Goal: Information Seeking & Learning: Learn about a topic

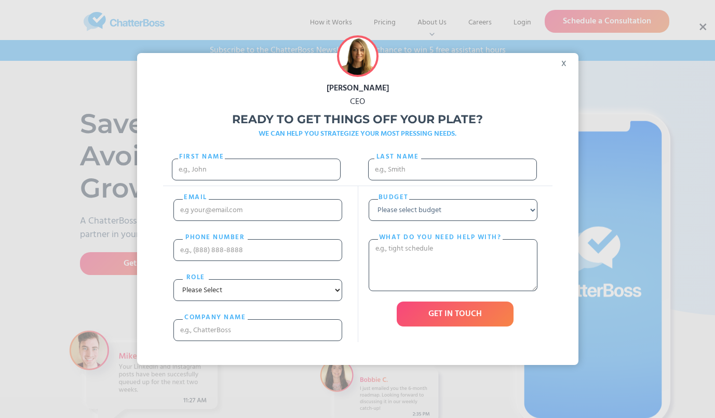
click at [561, 58] on div "x" at bounding box center [566, 61] width 23 height 16
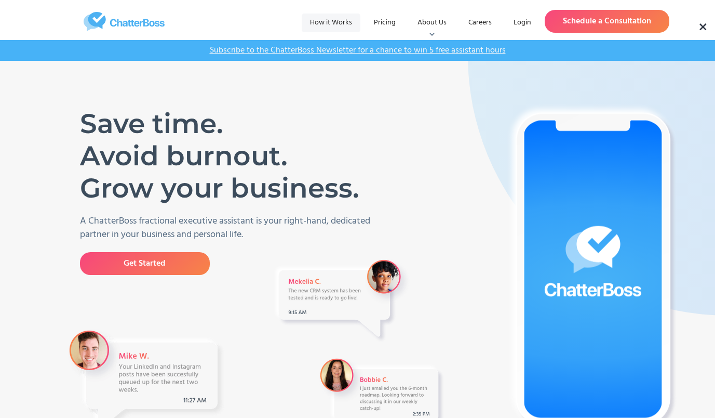
click at [327, 28] on link "How it Works" at bounding box center [331, 23] width 59 height 19
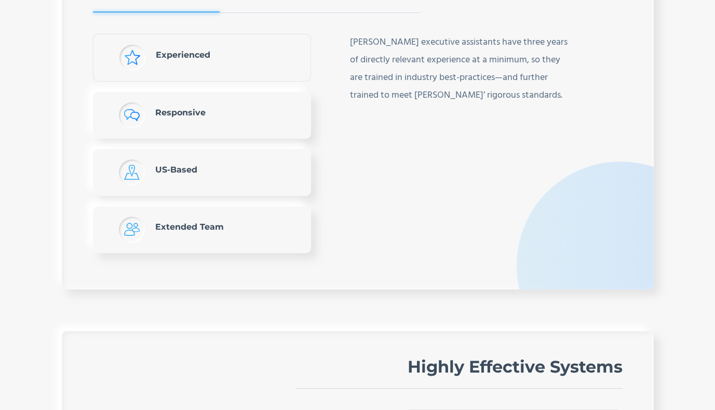
scroll to position [2181, 0]
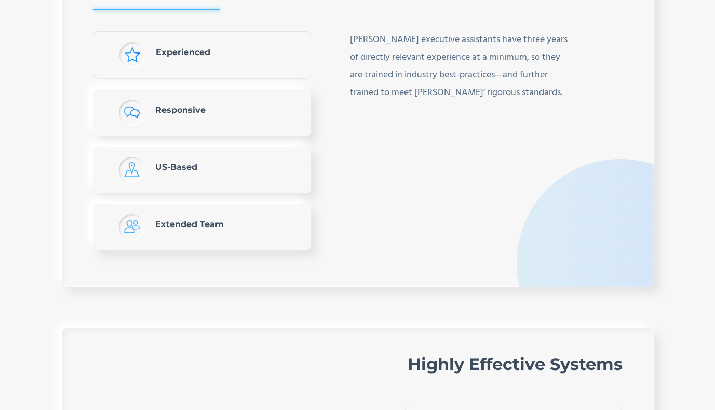
click at [263, 105] on link "Responsive" at bounding box center [202, 112] width 218 height 47
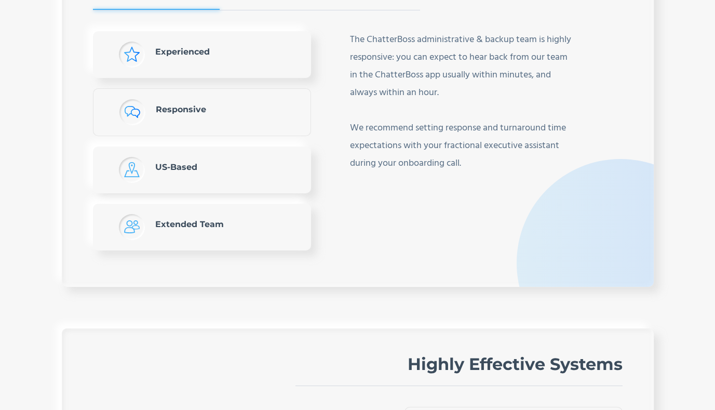
click at [272, 179] on link "US-Based" at bounding box center [202, 170] width 218 height 47
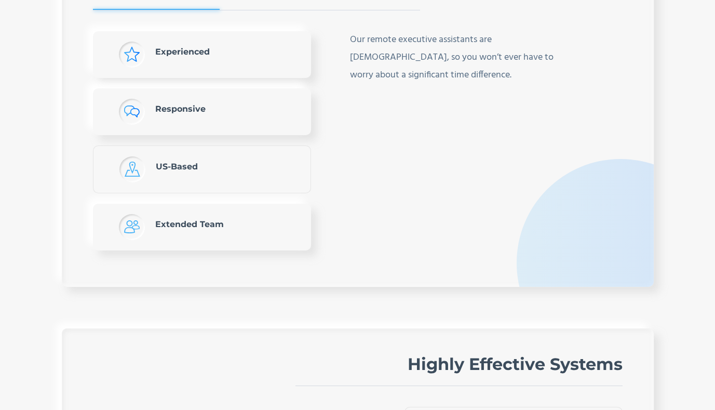
click at [246, 230] on link "Extended Team" at bounding box center [202, 227] width 218 height 47
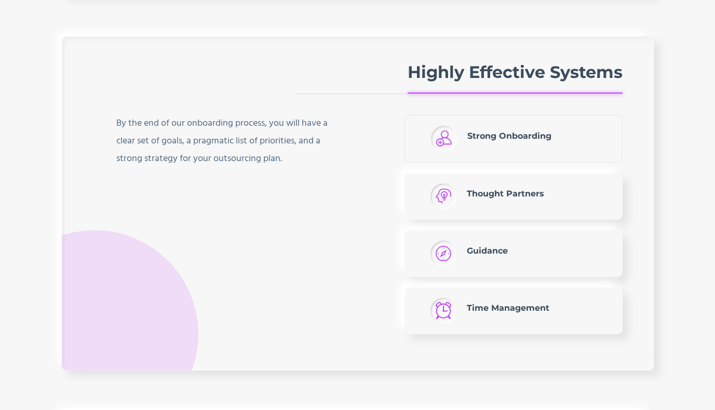
scroll to position [2473, 0]
click at [547, 194] on link "Thought Partners" at bounding box center [514, 196] width 218 height 47
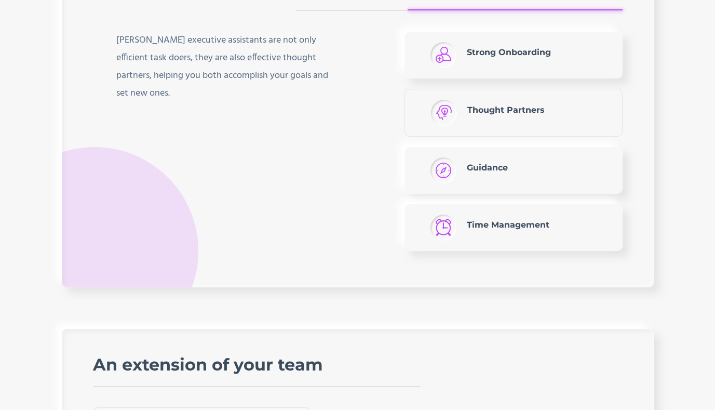
scroll to position [2560, 0]
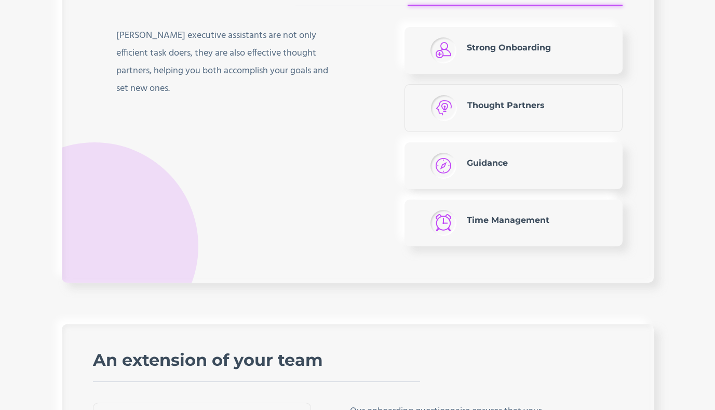
click at [576, 171] on link "Guidance" at bounding box center [514, 165] width 218 height 47
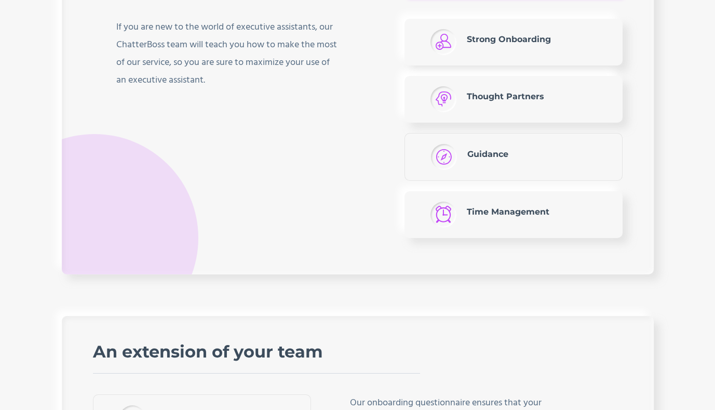
scroll to position [2569, 0]
click at [573, 211] on link "Time Management" at bounding box center [514, 214] width 218 height 47
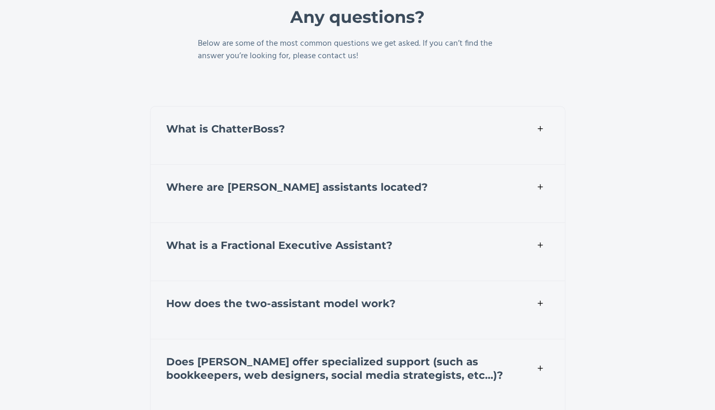
scroll to position [3474, 0]
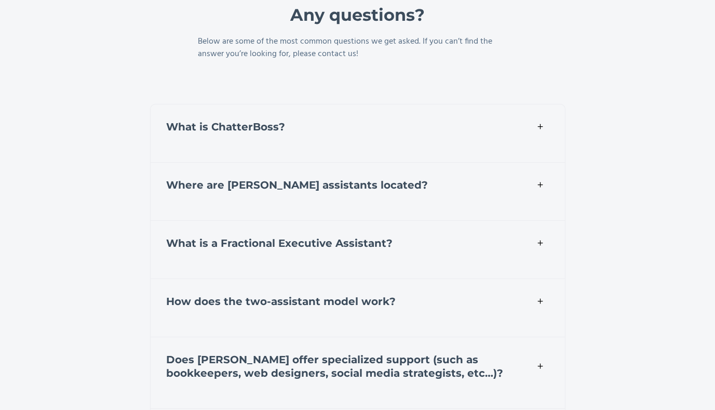
click at [543, 246] on img at bounding box center [541, 243] width 8 height 8
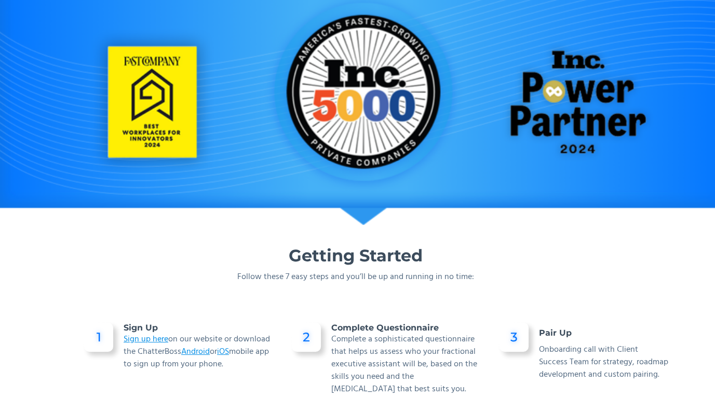
scroll to position [0, 2]
